Goal: Navigation & Orientation: Find specific page/section

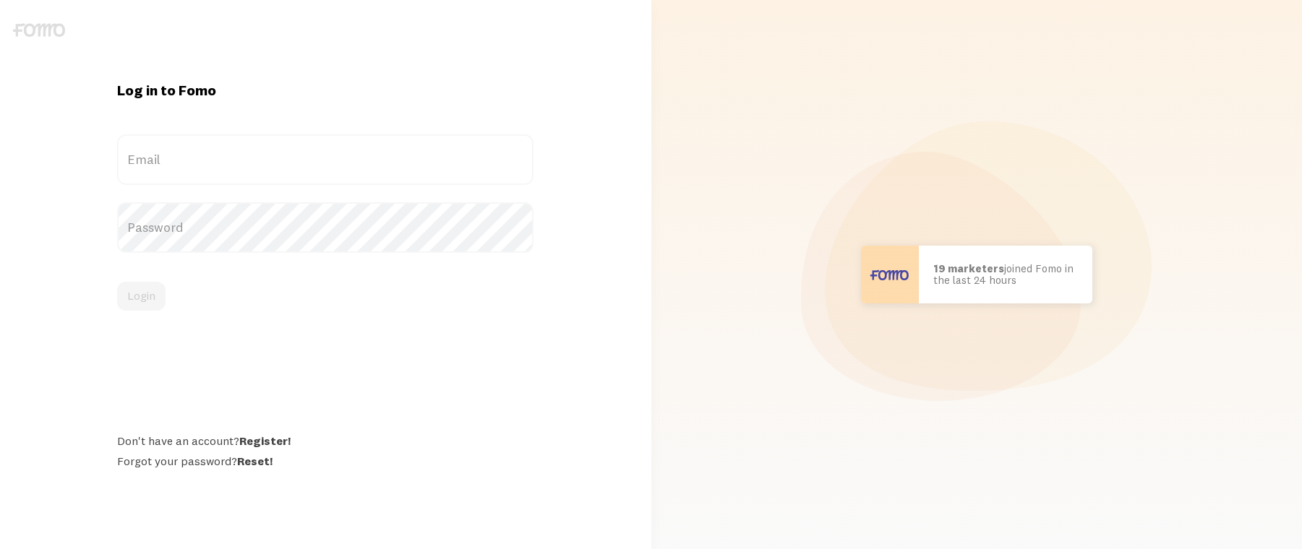
click at [309, 146] on label "Email" at bounding box center [325, 159] width 416 height 51
click at [309, 146] on input "Email" at bounding box center [325, 159] width 416 height 51
click at [305, 154] on label "Email" at bounding box center [325, 159] width 416 height 51
click at [305, 154] on input "Email" at bounding box center [325, 159] width 416 height 51
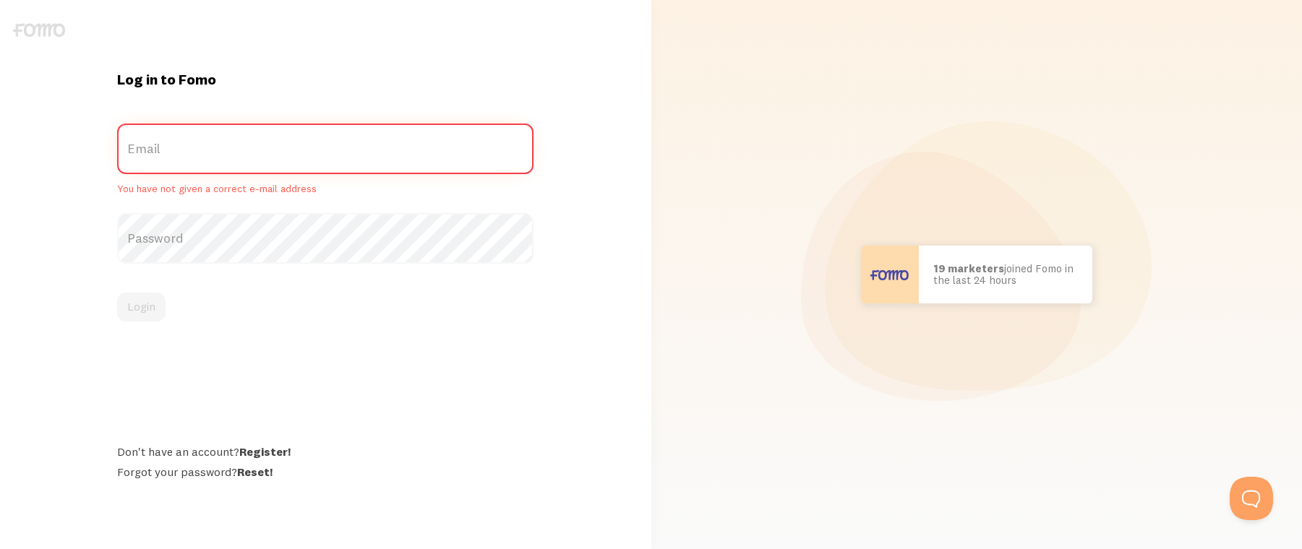
type input "[EMAIL_ADDRESS][DOMAIN_NAME]"
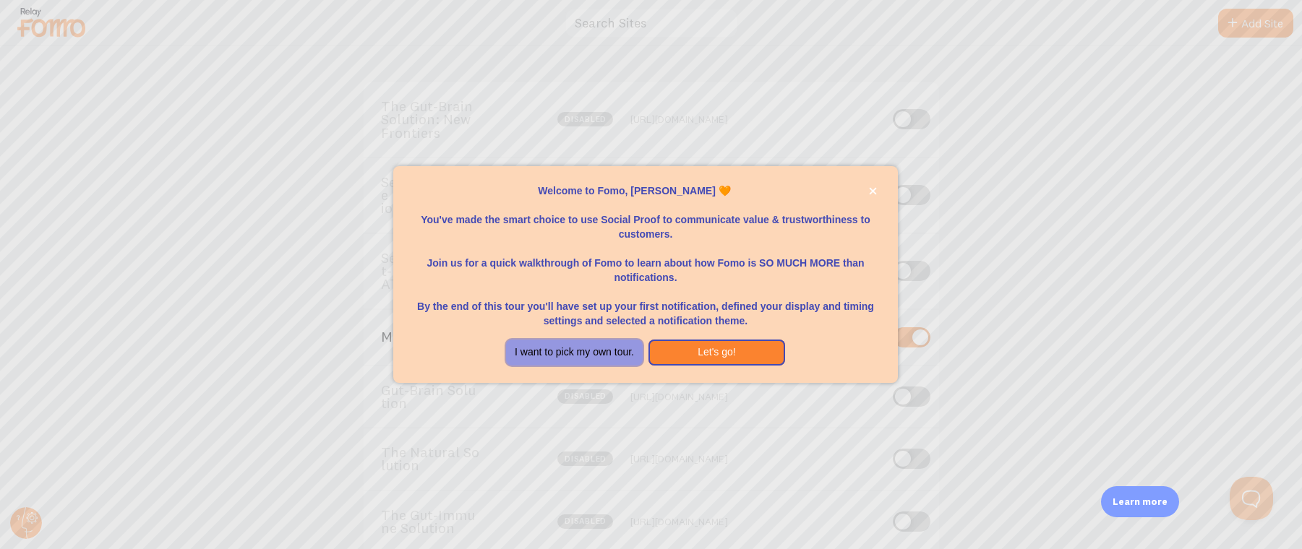
click at [590, 354] on button "I want to pick my own tour." at bounding box center [574, 353] width 137 height 26
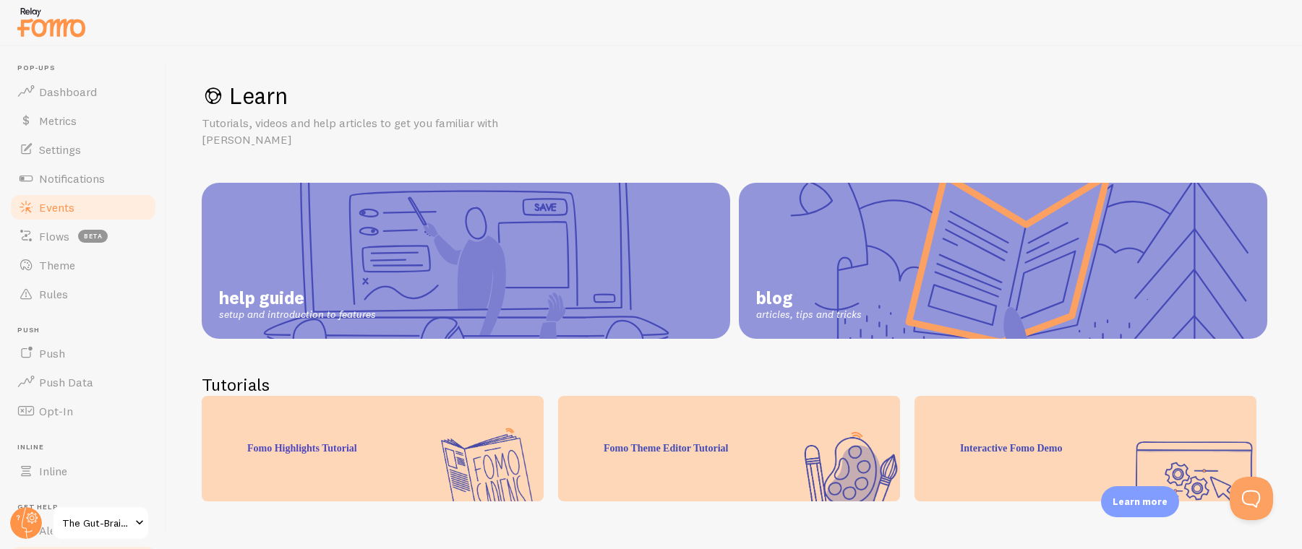
click at [73, 205] on span "Events" at bounding box center [56, 207] width 35 height 14
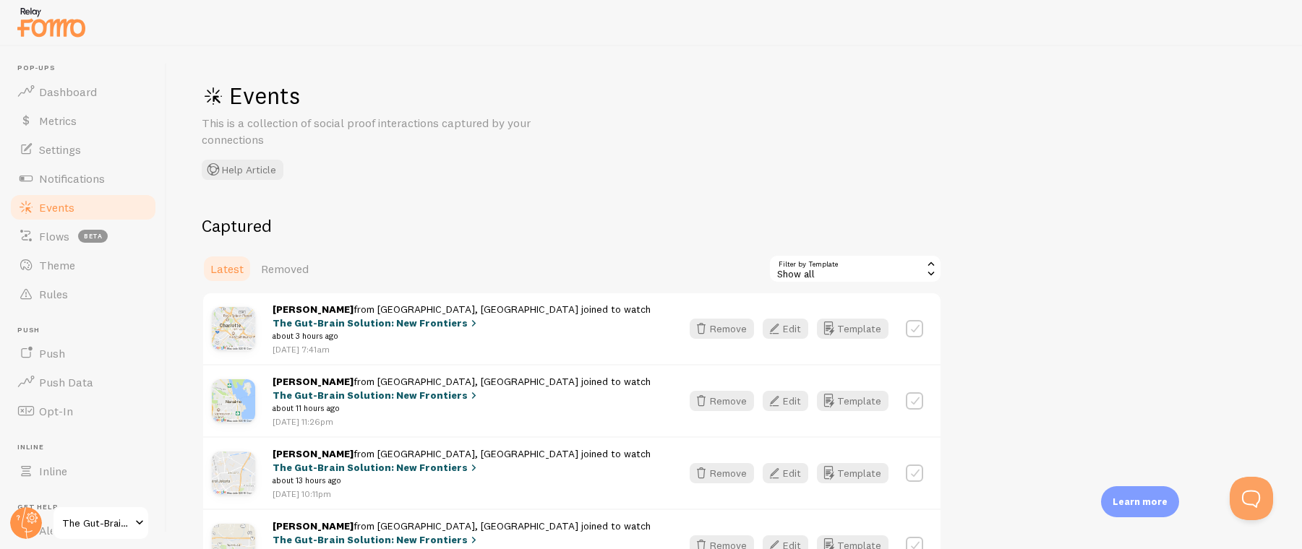
click at [99, 532] on link "The Gut-Brain Solution: New Frontiers" at bounding box center [101, 523] width 98 height 35
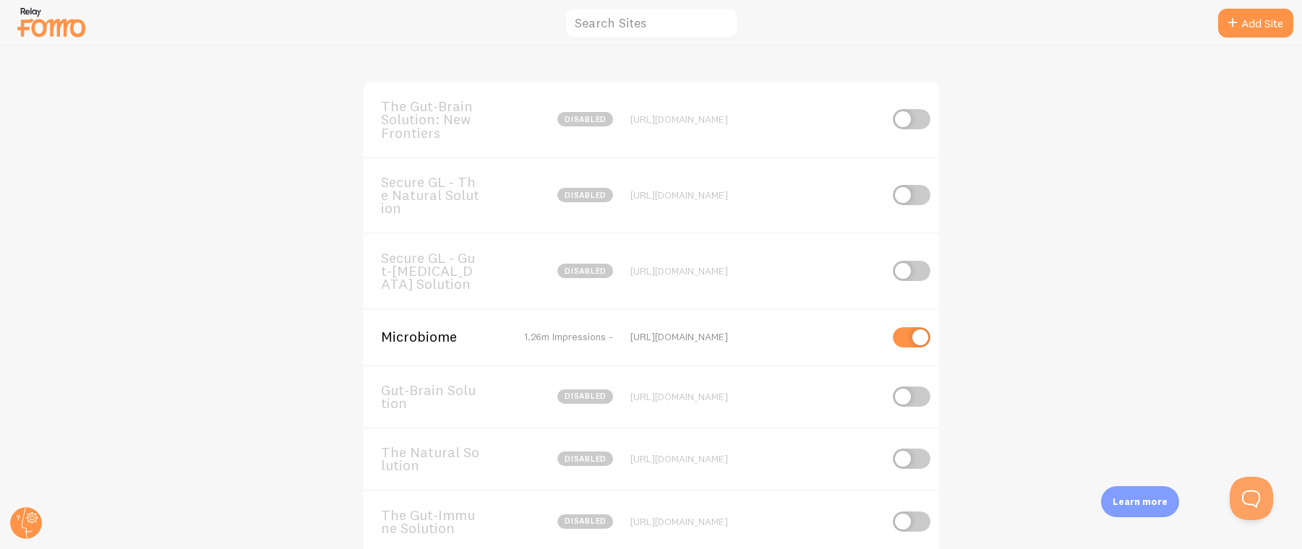
click at [402, 338] on span "Microbiome" at bounding box center [439, 336] width 116 height 13
